Goal: Navigation & Orientation: Go to known website

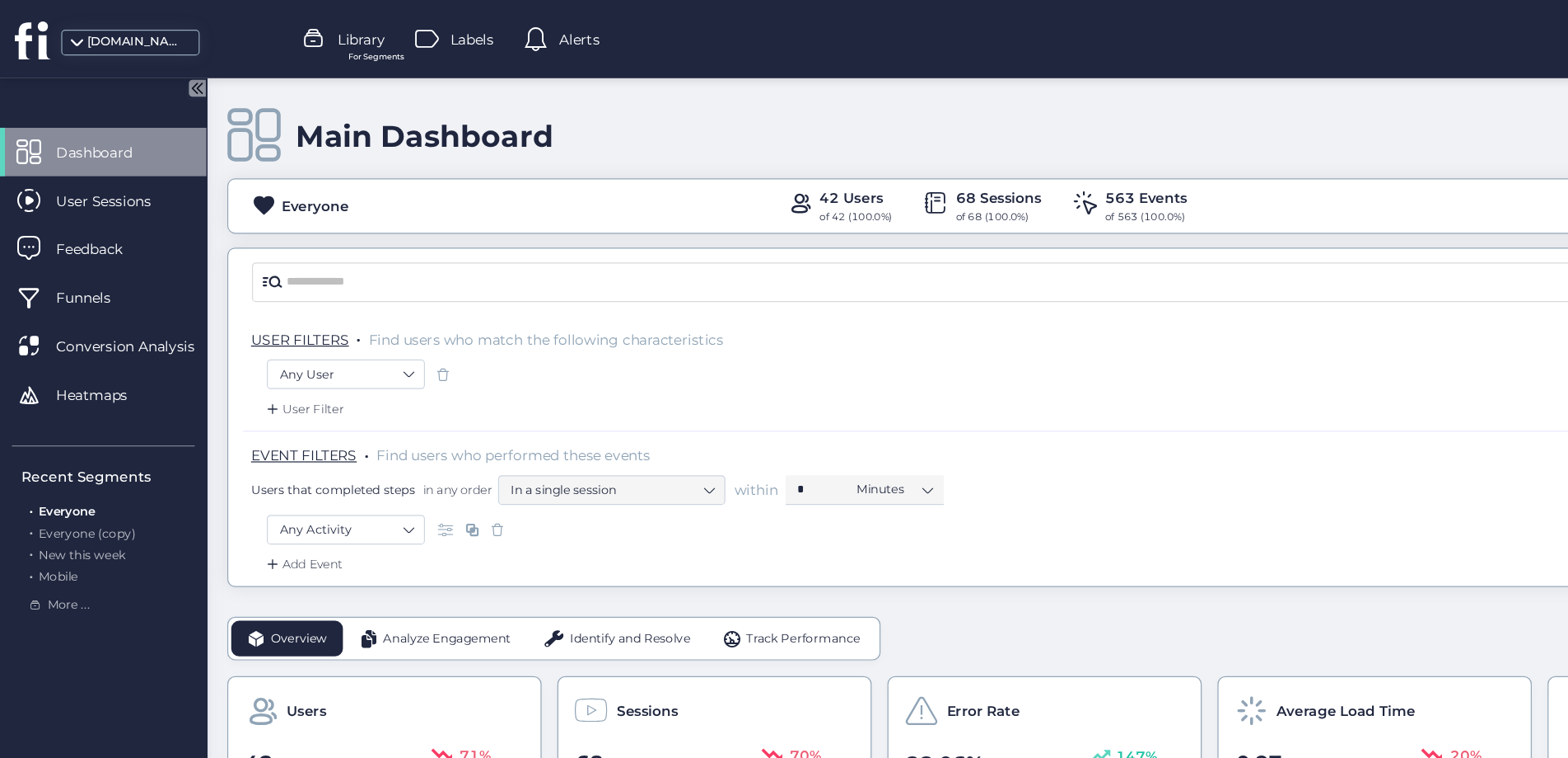
scroll to position [566, 0]
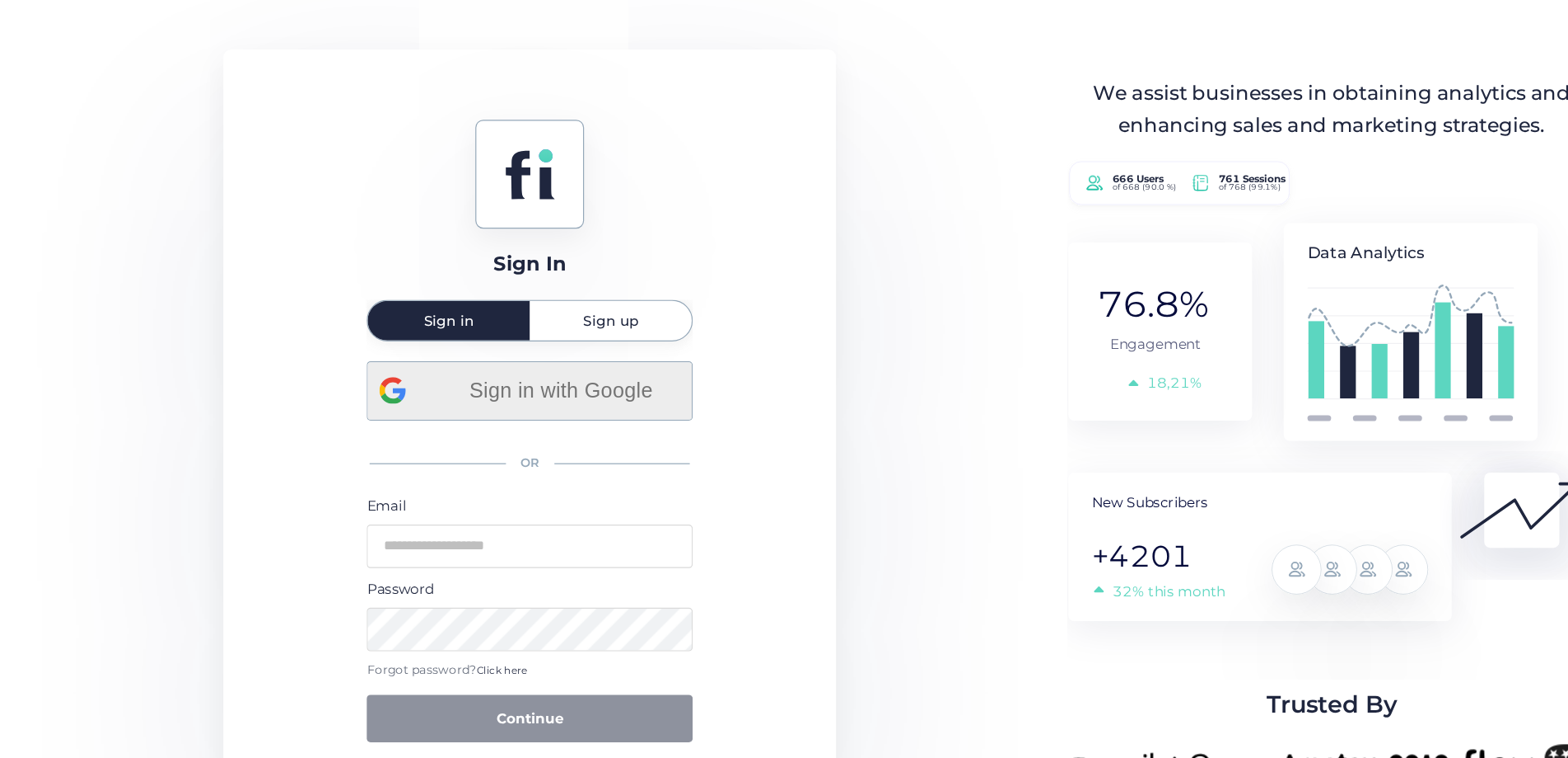
click at [496, 328] on span "Sign in with Google" at bounding box center [467, 325] width 199 height 27
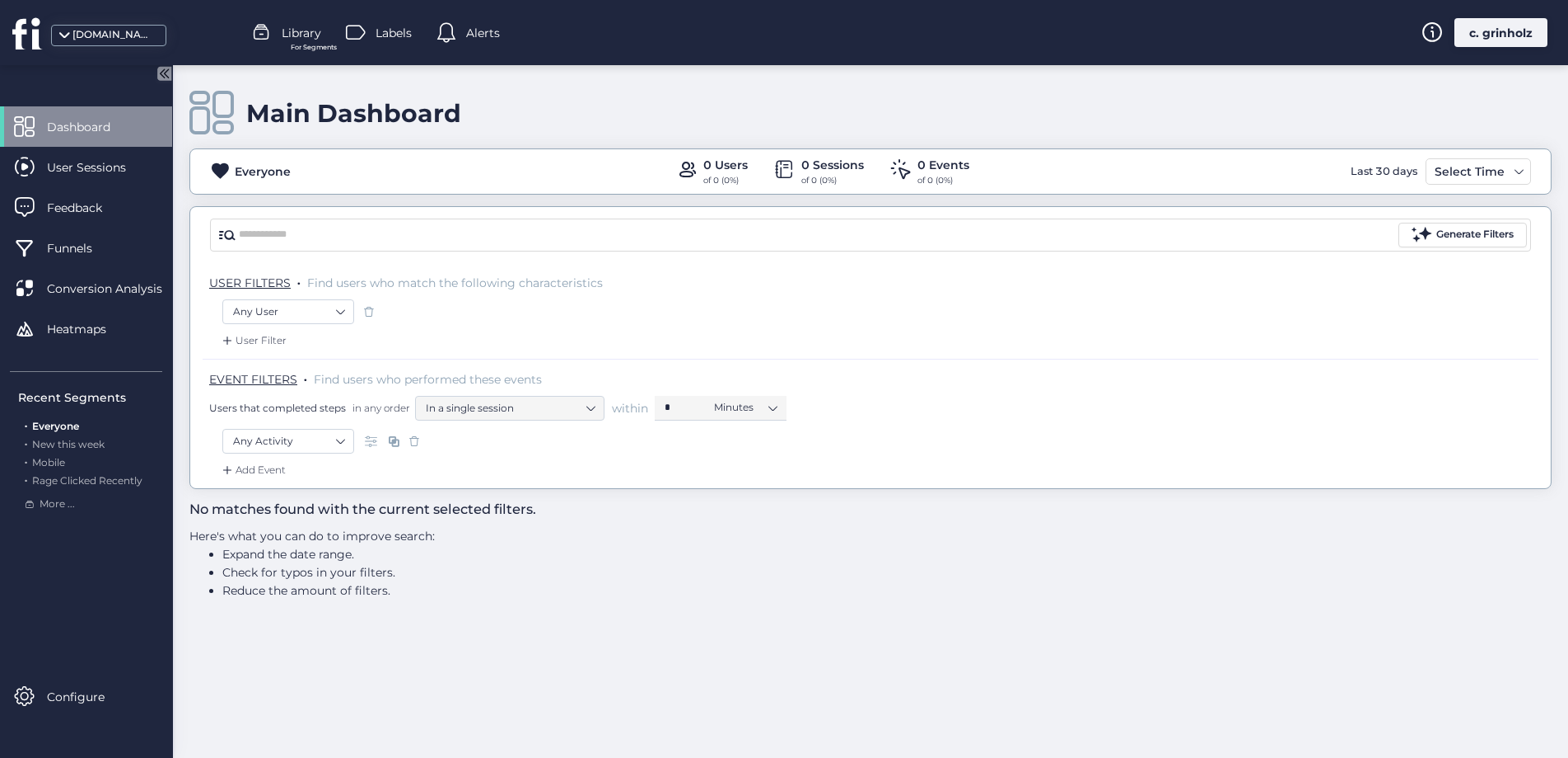
click at [120, 43] on div "moveboss.us" at bounding box center [108, 35] width 115 height 21
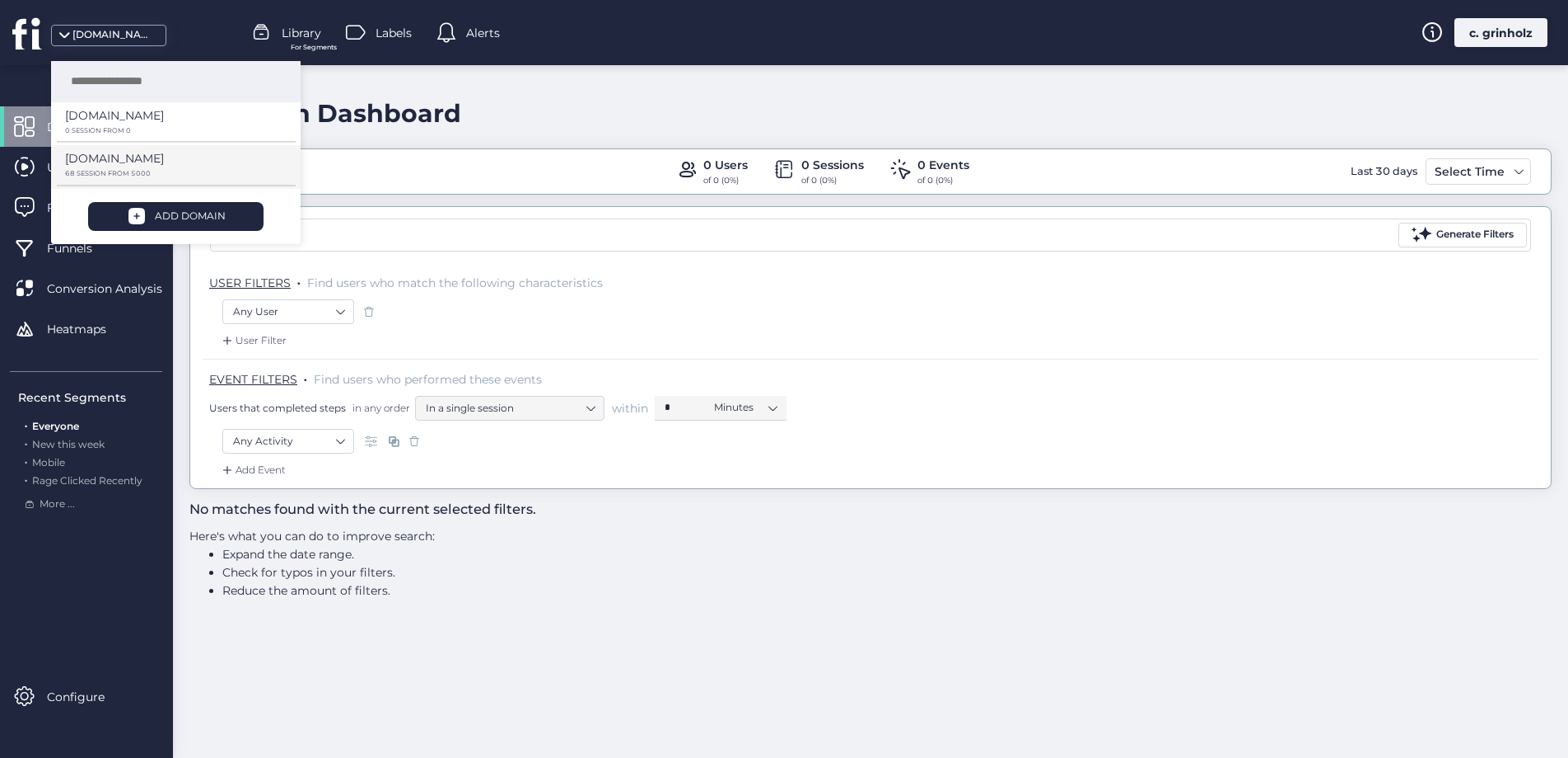
click at [115, 160] on p "[DOMAIN_NAME]" at bounding box center [114, 158] width 99 height 18
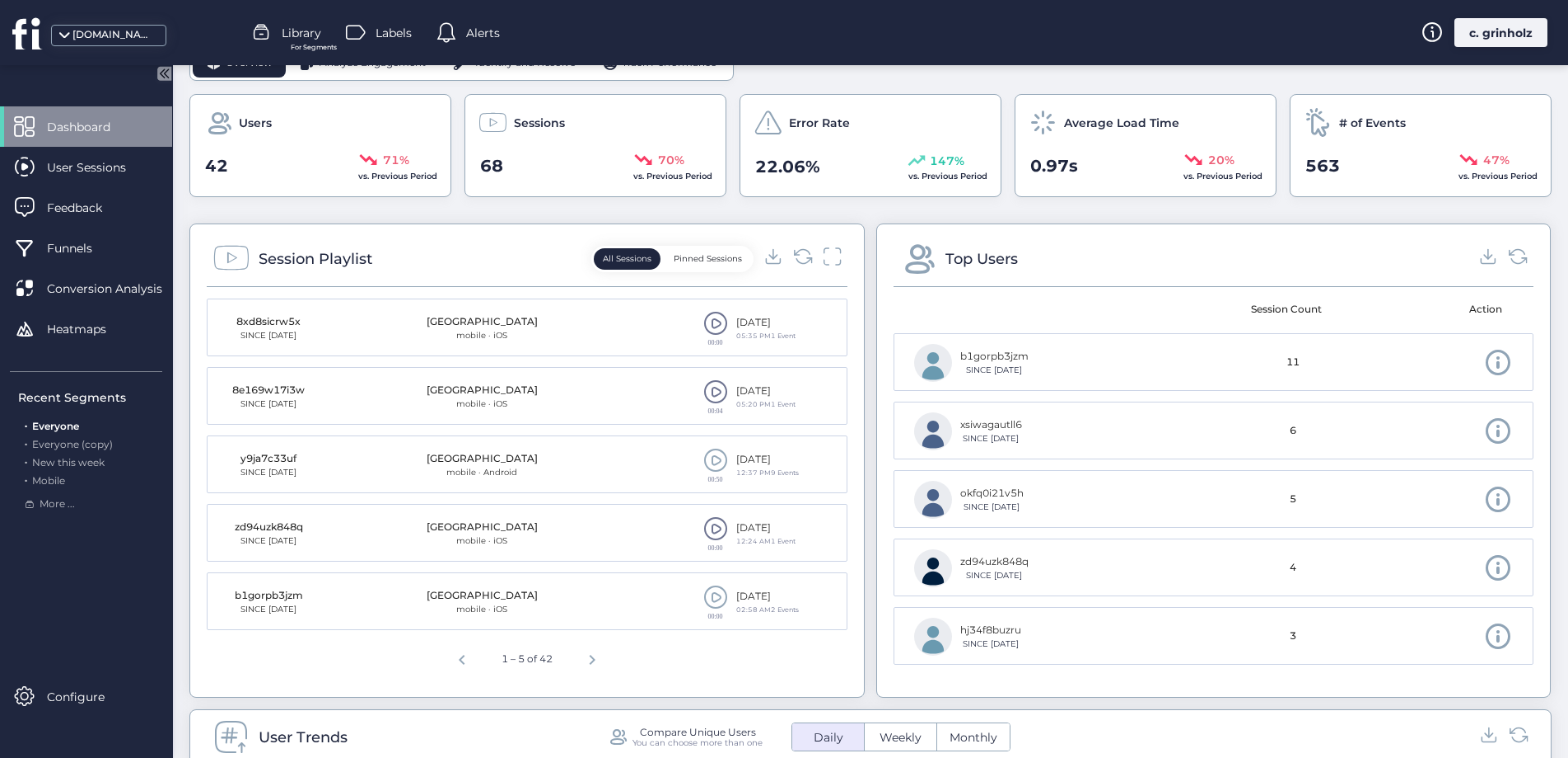
scroll to position [475, 0]
